Goal: Task Accomplishment & Management: Complete application form

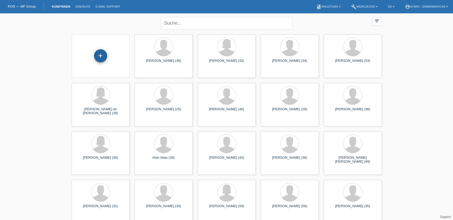
click at [99, 56] on div "+" at bounding box center [100, 55] width 13 height 13
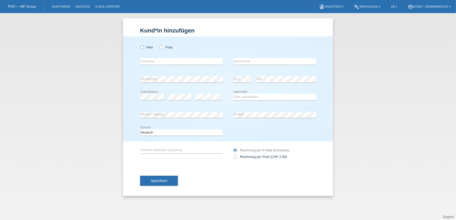
click at [139, 45] on icon at bounding box center [139, 45] width 0 height 0
click at [143, 47] on input "Herr" at bounding box center [141, 46] width 3 height 3
radio input "true"
click at [150, 61] on input "text" at bounding box center [181, 61] width 83 height 7
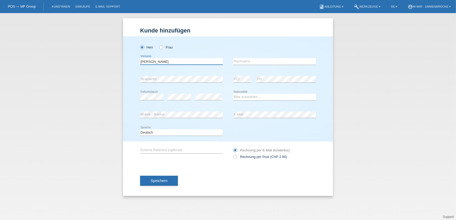
type input "[PERSON_NAME]"
click at [252, 98] on select "Bitte auswählen... Schweiz Deutschland Liechtenstein Österreich ------------ Af…" at bounding box center [274, 97] width 83 height 6
select select "CH"
click at [233, 94] on select "Bitte auswählen... Schweiz Deutschland Liechtenstein Österreich ------------ Af…" at bounding box center [274, 97] width 83 height 6
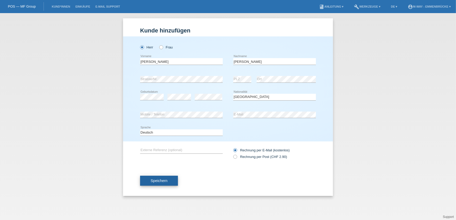
click at [171, 179] on button "Speichern" at bounding box center [159, 181] width 38 height 10
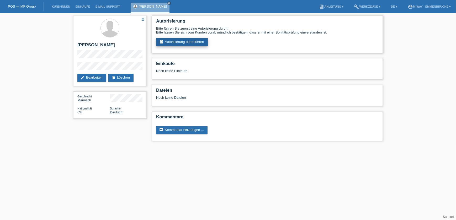
click at [189, 41] on link "assignment_turned_in Autorisierung durchführen" at bounding box center [182, 42] width 52 height 8
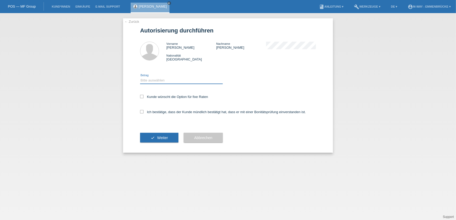
click at [150, 80] on select "Bitte auswählen CHF 1.00 - CHF 499.00 CHF 500.00 - CHF 1'999.00 CHF 2'000.00 - …" at bounding box center [181, 80] width 83 height 6
select select "3"
click at [140, 77] on select "Bitte auswählen CHF 1.00 - CHF 499.00 CHF 500.00 - CHF 1'999.00 CHF 2'000.00 - …" at bounding box center [181, 80] width 83 height 6
click at [157, 95] on label "Kunde wünscht die Option für fixe Raten" at bounding box center [174, 97] width 68 height 4
click at [144, 95] on input "Kunde wünscht die Option für fixe Raten" at bounding box center [141, 96] width 3 height 3
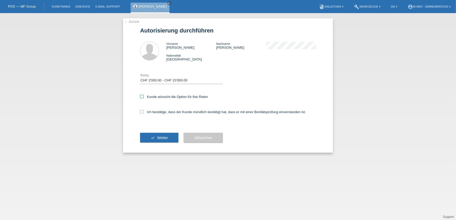
checkbox input "true"
click at [156, 110] on label "Ich bestätige, dass der Kunde mündlich bestätigt hat, dass er mit einer Bonität…" at bounding box center [223, 112] width 166 height 4
click at [144, 110] on input "Ich bestätige, dass der Kunde mündlich bestätigt hat, dass er mit einer Bonität…" at bounding box center [141, 111] width 3 height 3
checkbox input "true"
click at [155, 137] on button "check Weiter" at bounding box center [159, 138] width 38 height 10
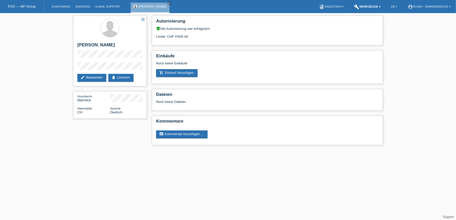
click at [373, 7] on link "build Werkzeuge ▾" at bounding box center [368, 6] width 32 height 3
click at [370, 20] on span "Raten-Kalkulator" at bounding box center [365, 20] width 27 height 6
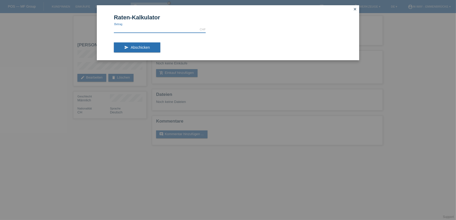
click at [154, 32] on input "text" at bounding box center [160, 29] width 92 height 7
type input "6500.00"
click at [138, 45] on span "Abschicken" at bounding box center [140, 47] width 19 height 4
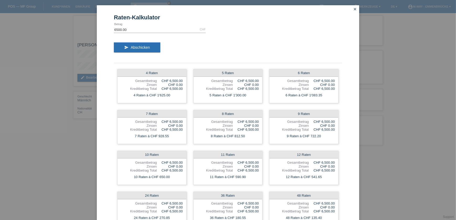
click at [353, 10] on icon "close" at bounding box center [355, 9] width 4 height 4
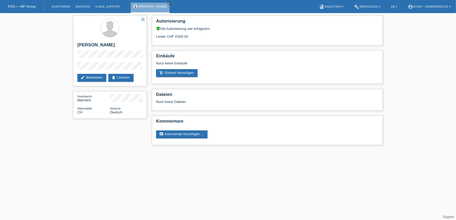
drag, startPoint x: 173, startPoint y: 5, endPoint x: 152, endPoint y: 6, distance: 20.5
click at [171, 5] on link "close" at bounding box center [169, 3] width 4 height 4
click at [31, 7] on link "POS — MF Group" at bounding box center [22, 6] width 28 height 4
